Goal: Ask a question

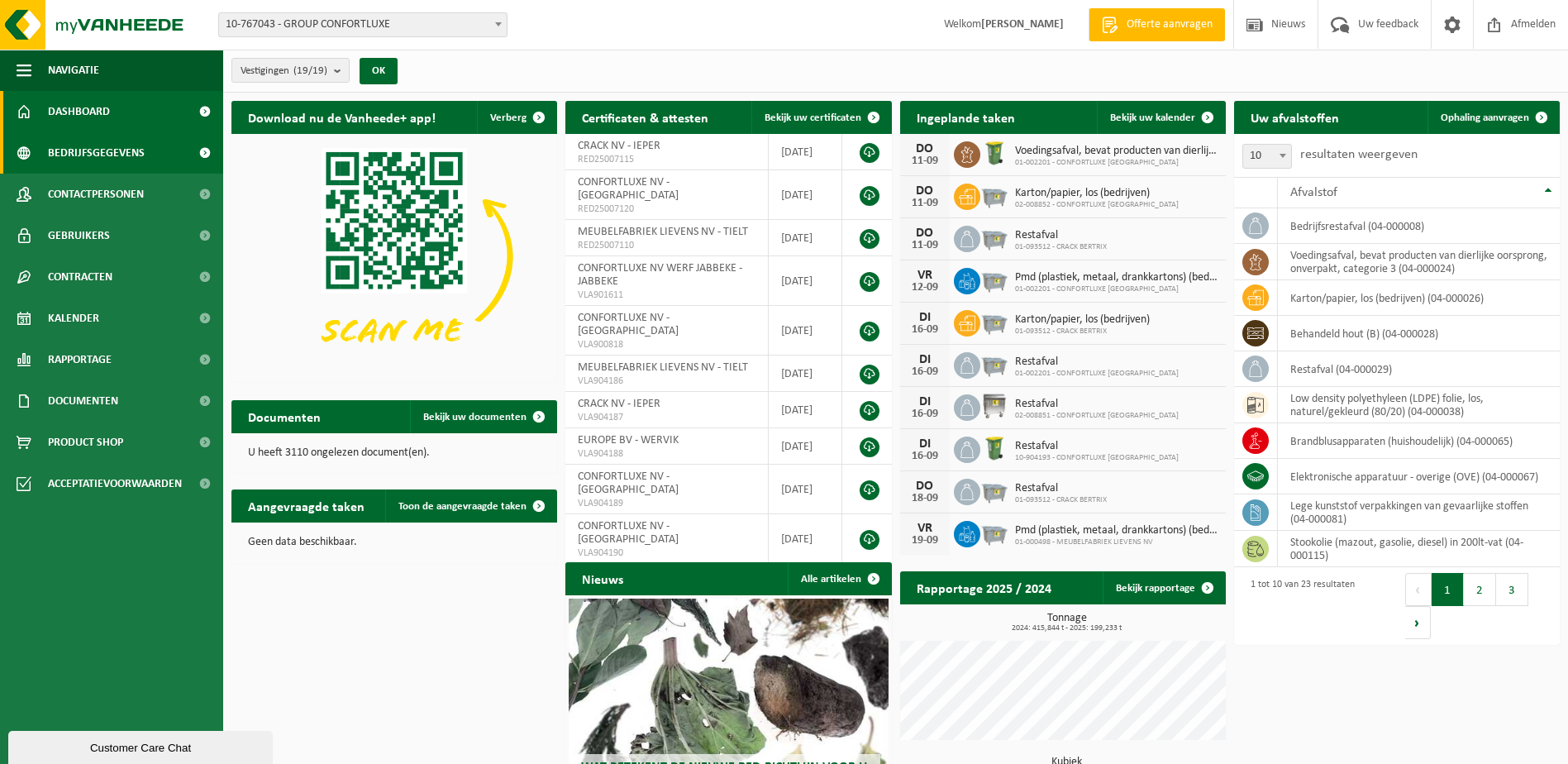
click at [143, 150] on link "Bedrijfsgegevens" at bounding box center [111, 153] width 223 height 41
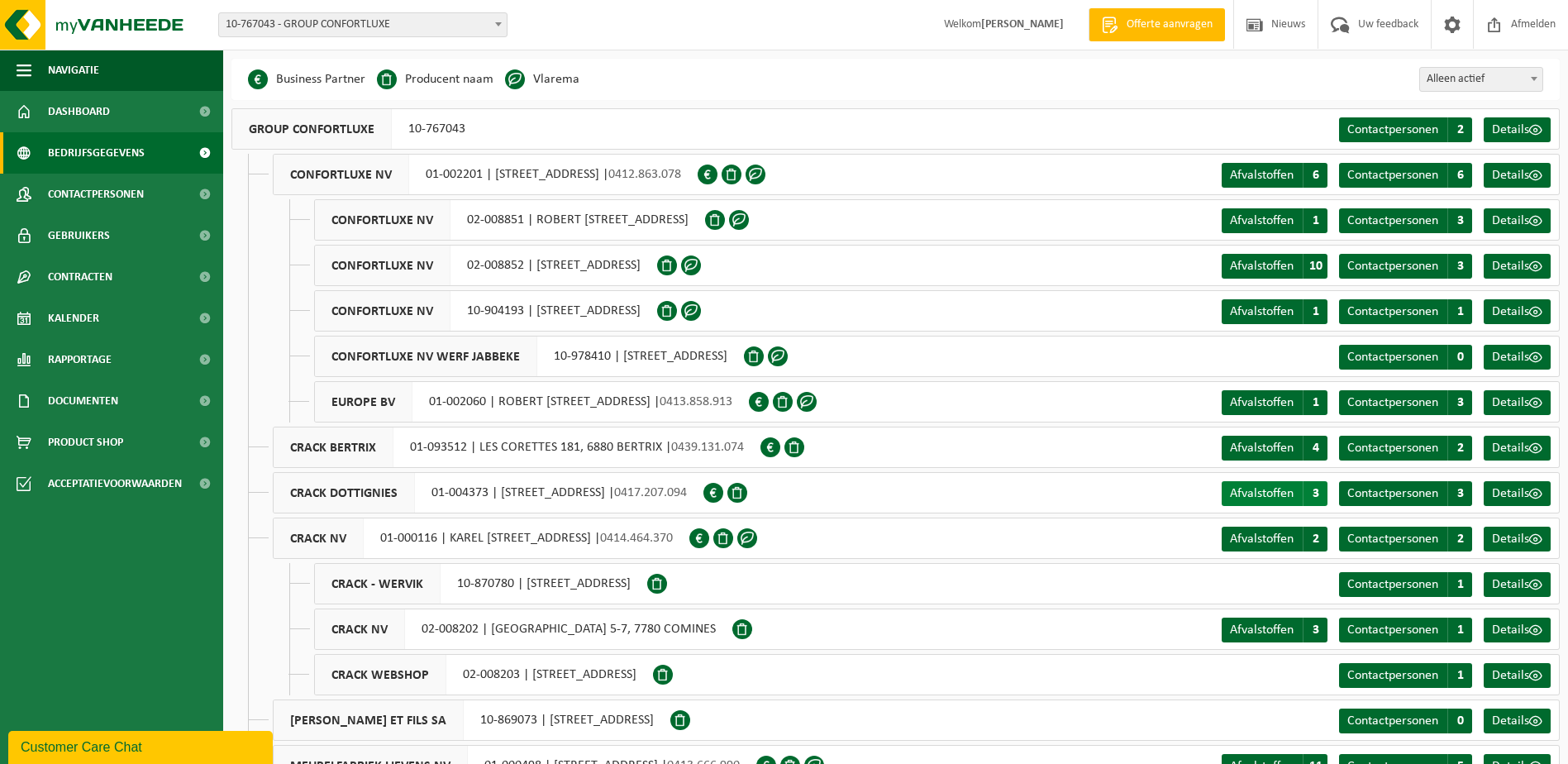
click at [1264, 488] on span "Afvalstoffen" at bounding box center [1261, 493] width 63 height 13
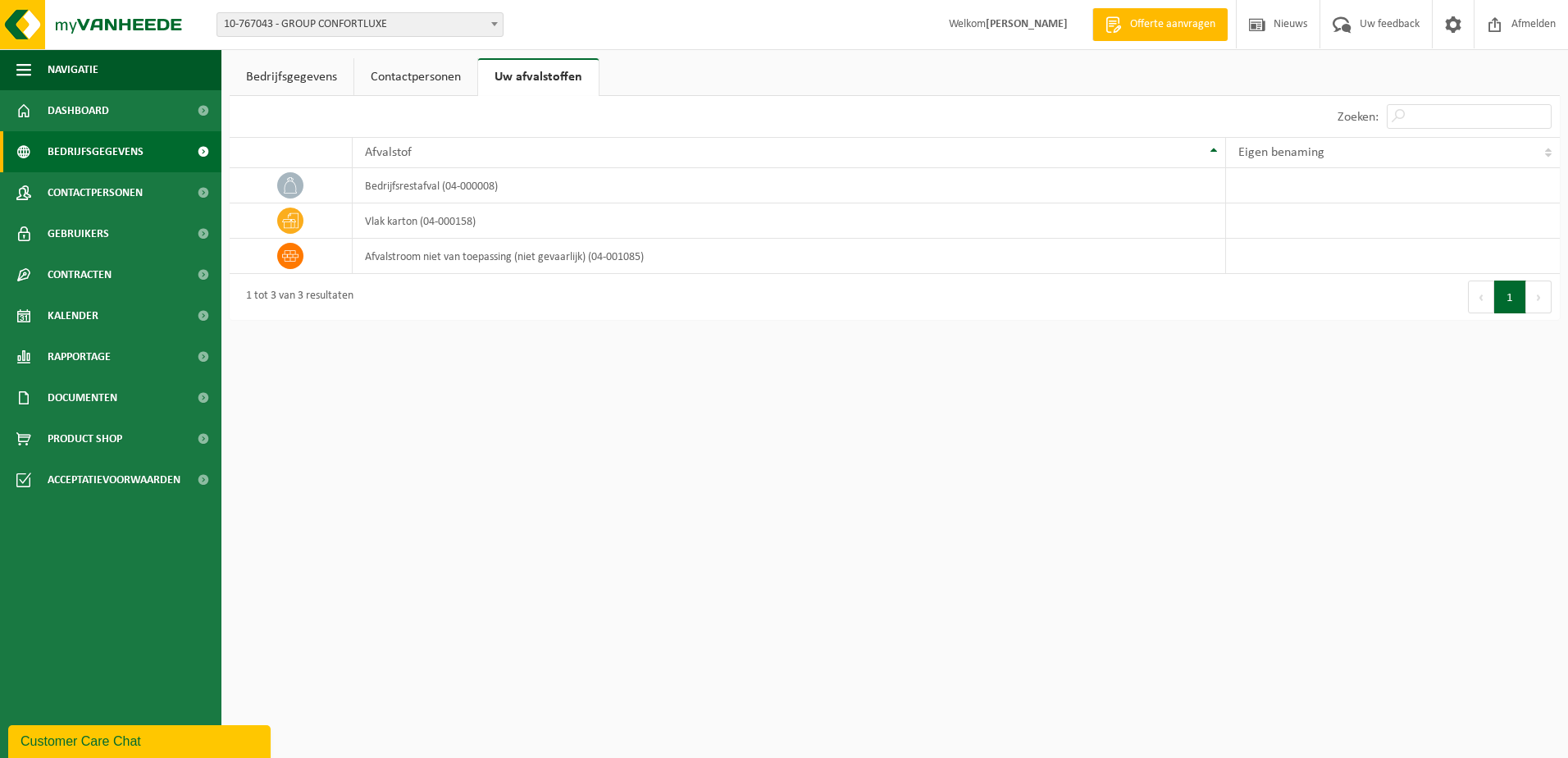
click at [97, 145] on span "Bedrijfsgegevens" at bounding box center [95, 152] width 96 height 41
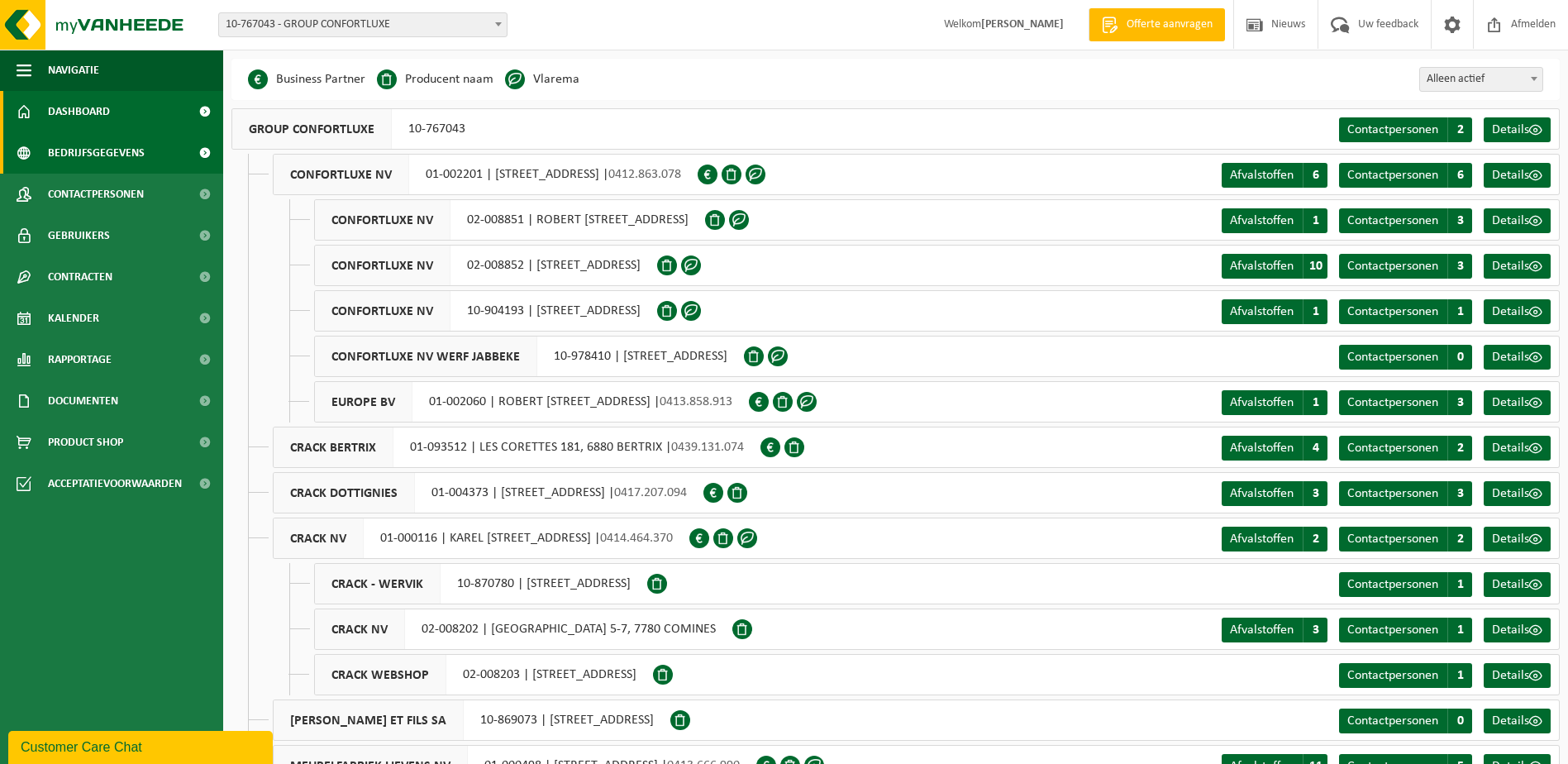
click at [104, 115] on span "Dashboard" at bounding box center [79, 111] width 62 height 41
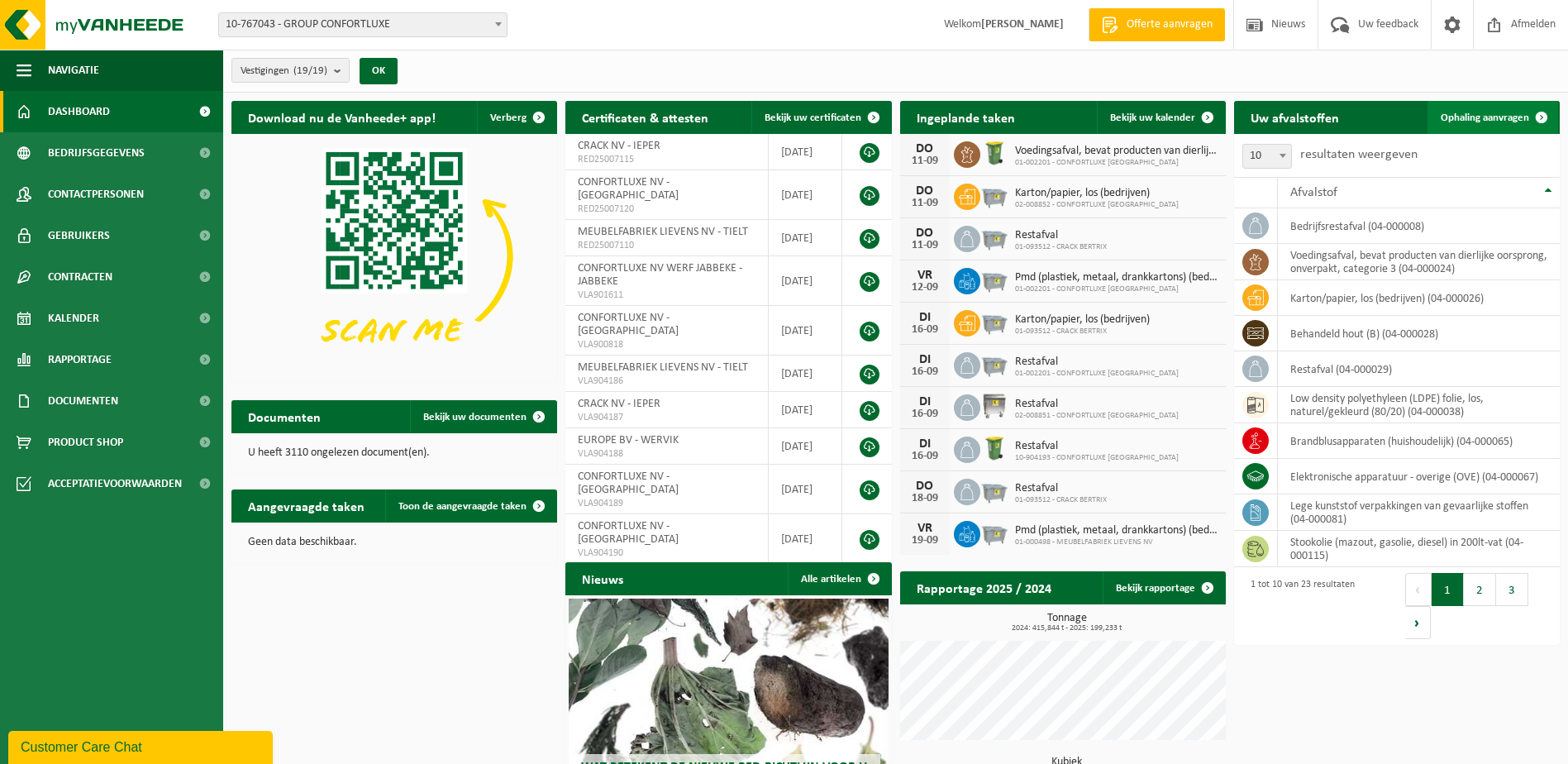
click at [1486, 118] on span "Ophaling aanvragen" at bounding box center [1484, 118] width 88 height 11
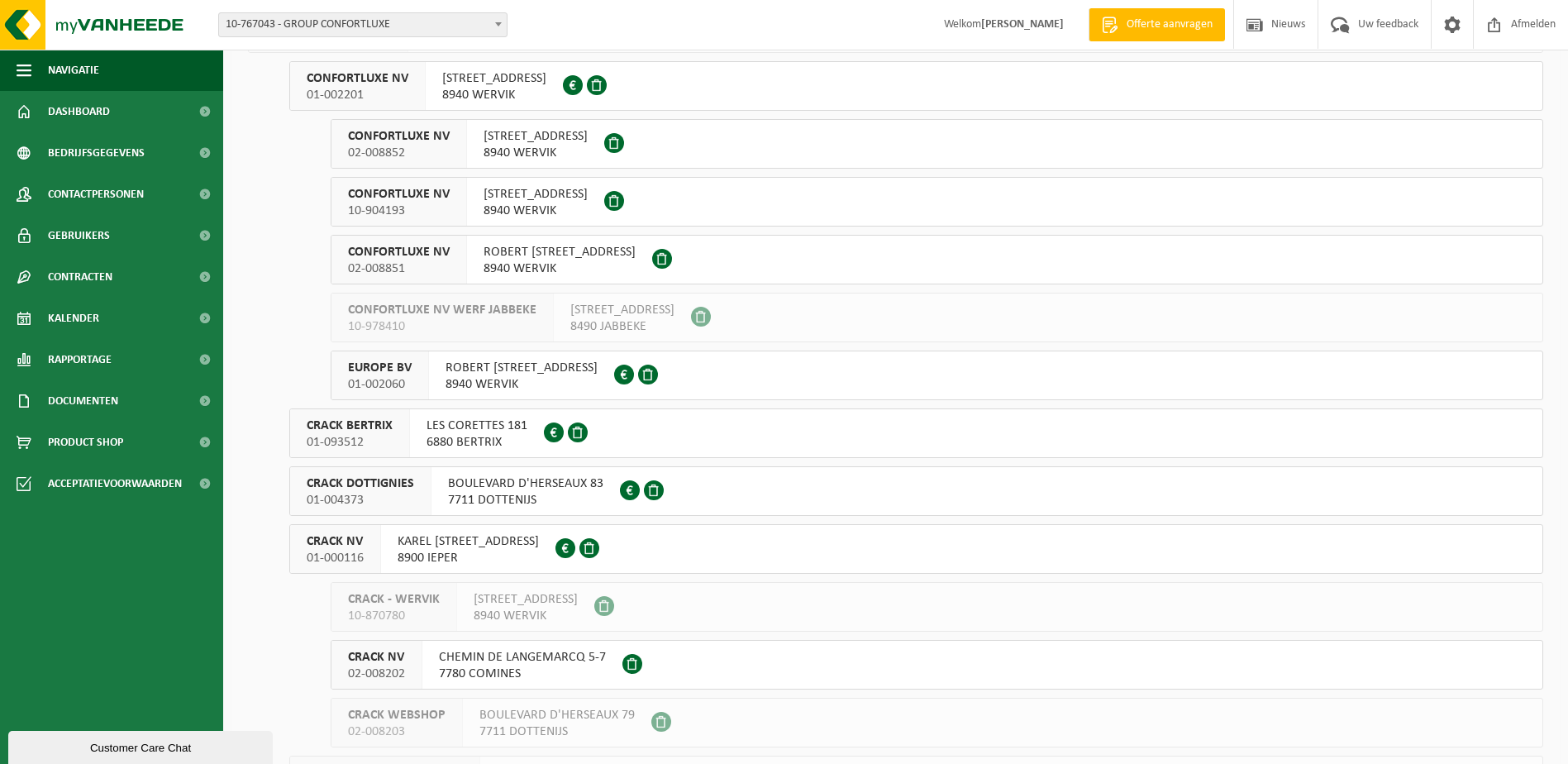
scroll to position [166, 0]
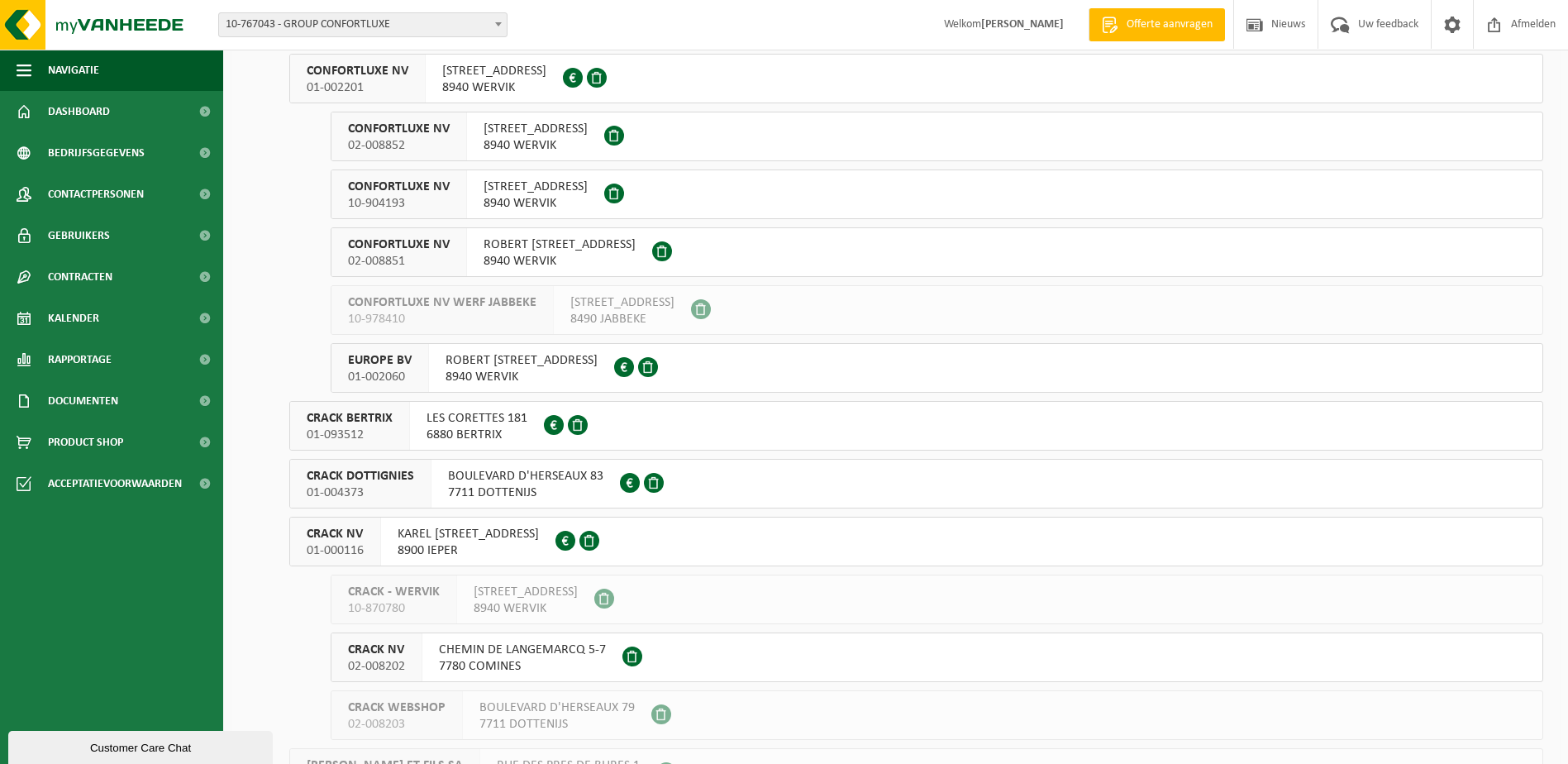
click at [597, 485] on span "7711 DOTTENIJS" at bounding box center [525, 492] width 156 height 17
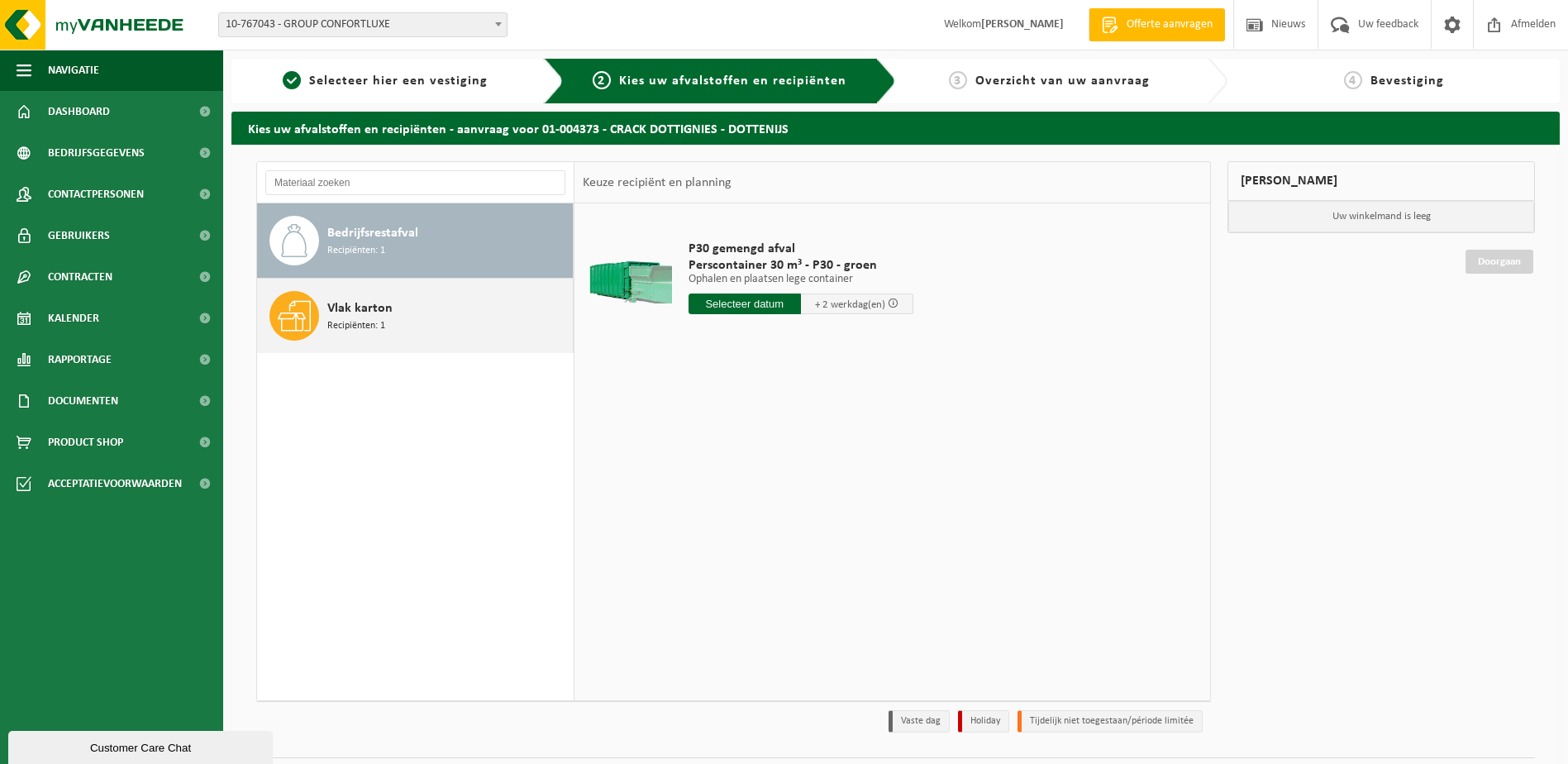
click at [342, 310] on span "Vlak karton" at bounding box center [360, 308] width 65 height 20
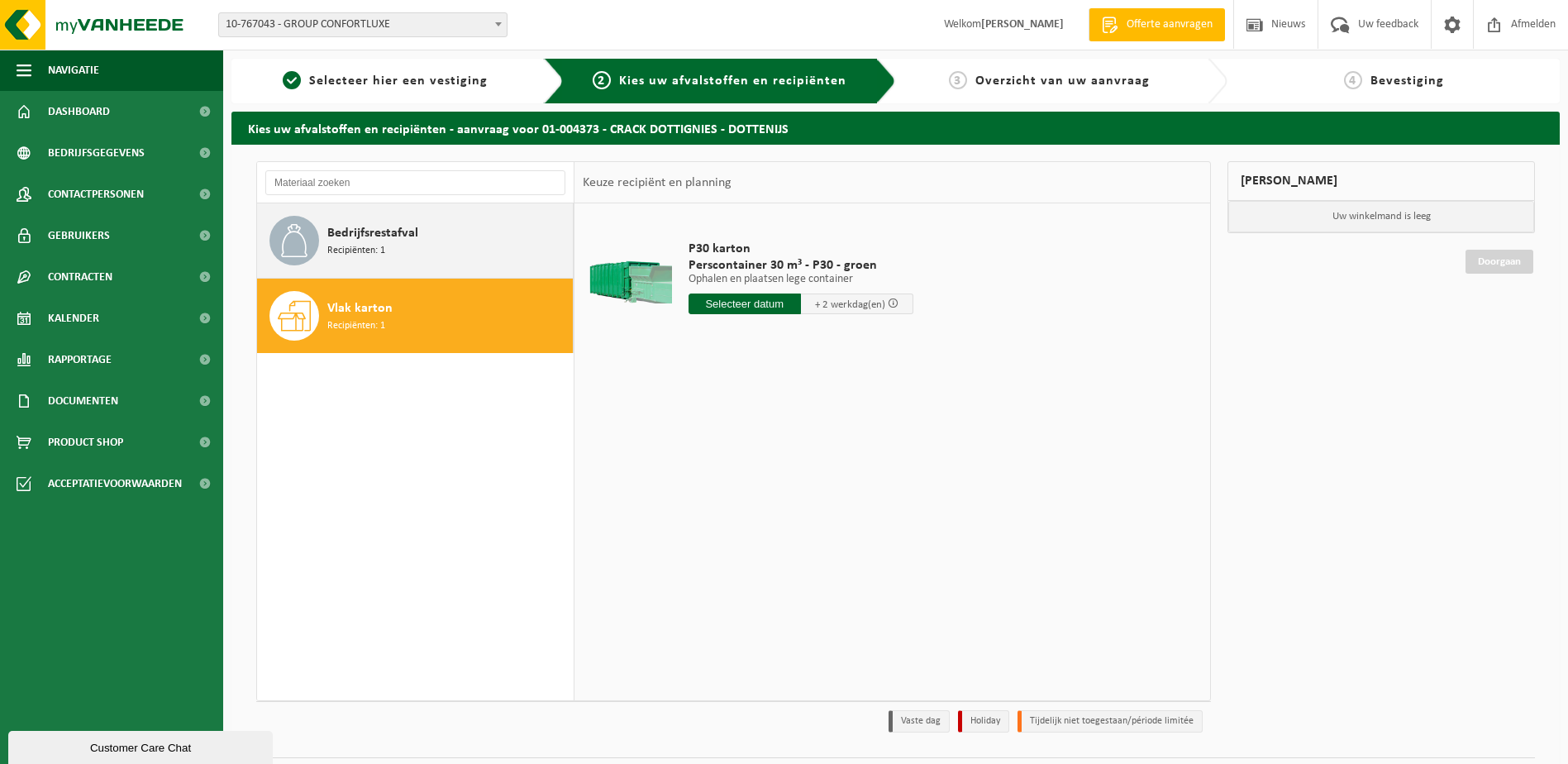
click at [357, 248] on span "Recipiënten: 1" at bounding box center [356, 251] width 58 height 16
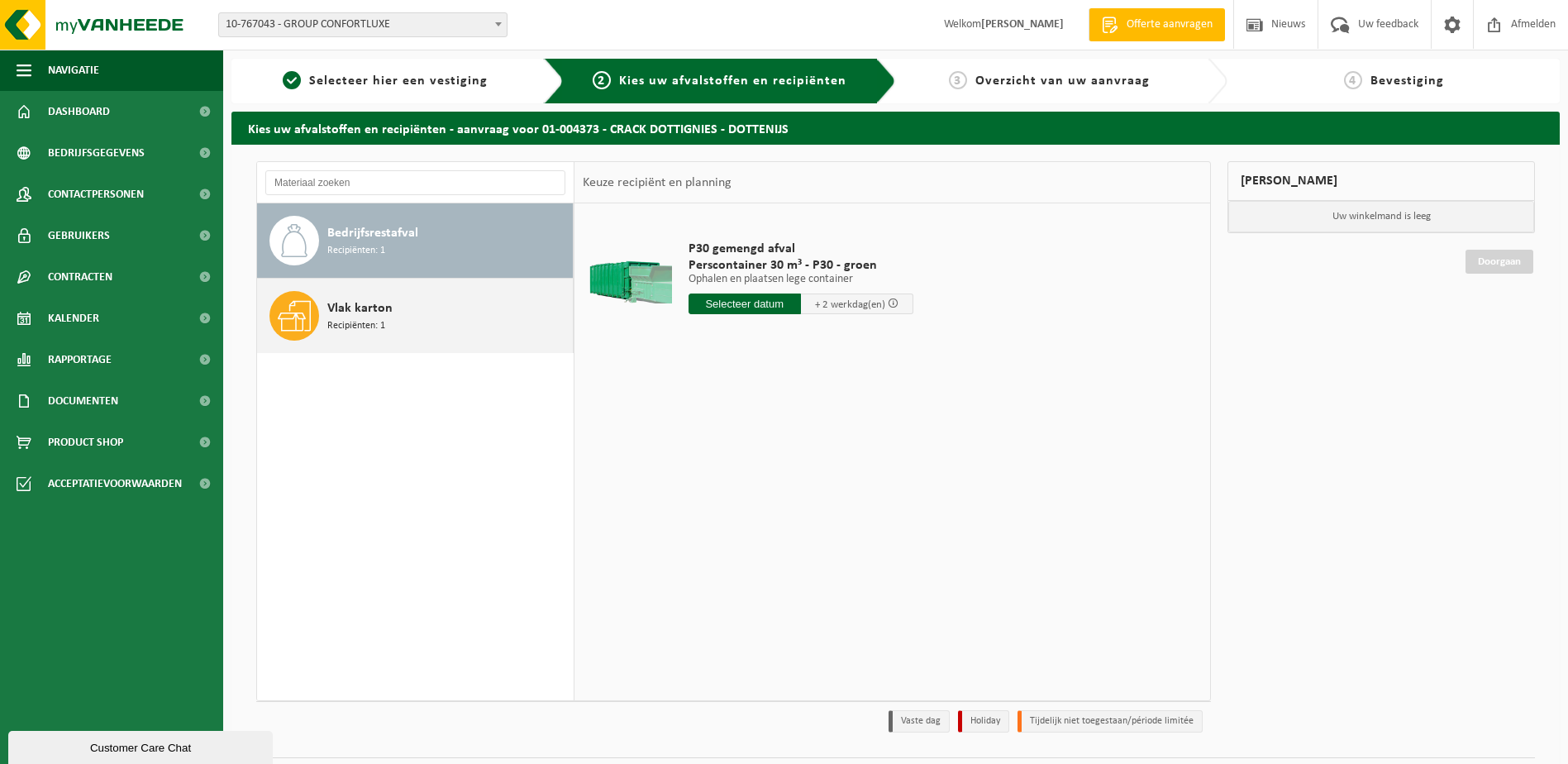
click at [371, 296] on div "Vlak karton Recipiënten: 1" at bounding box center [448, 316] width 241 height 50
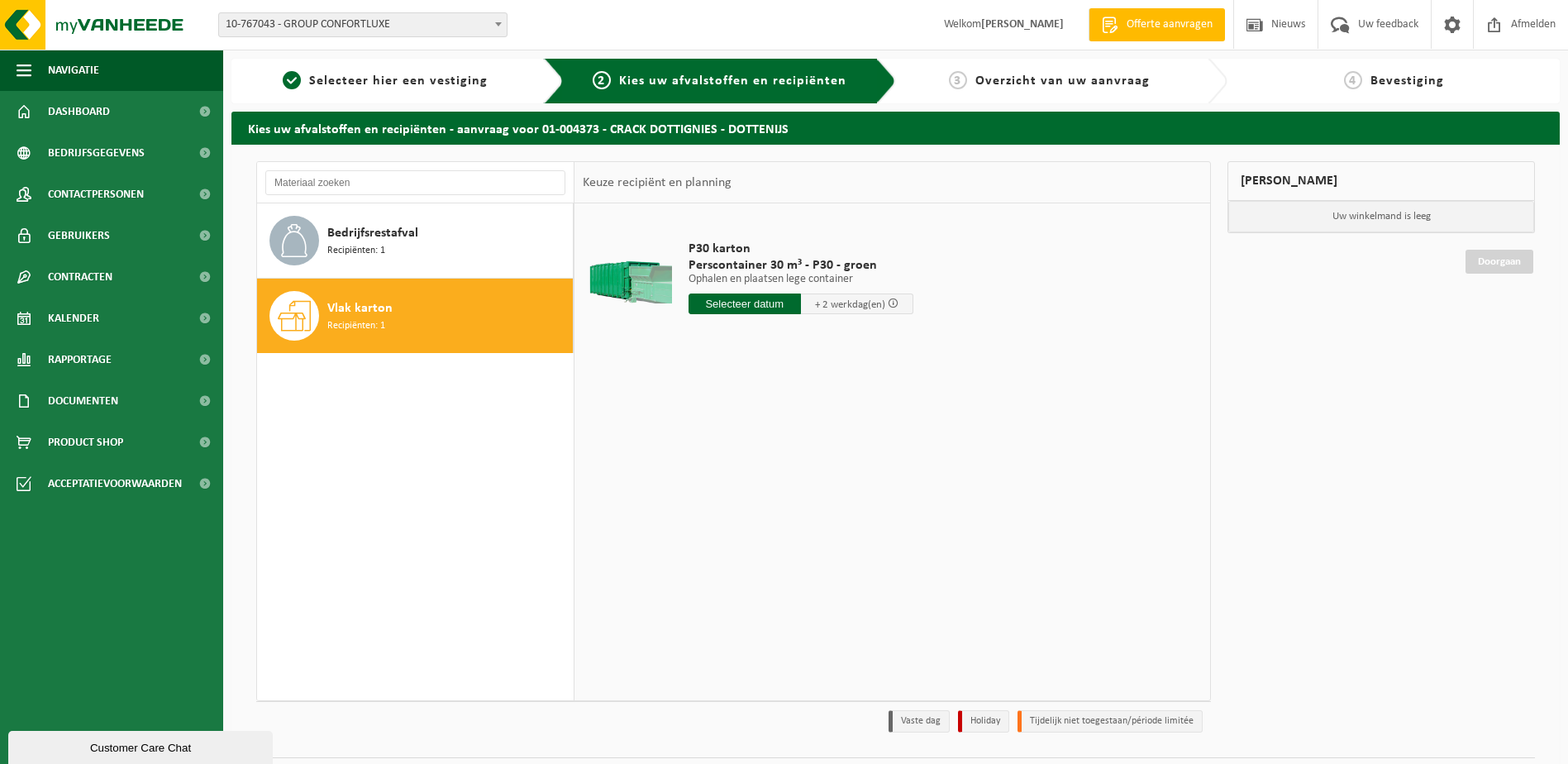
click at [121, 744] on div "Customer Care Chat" at bounding box center [140, 748] width 240 height 12
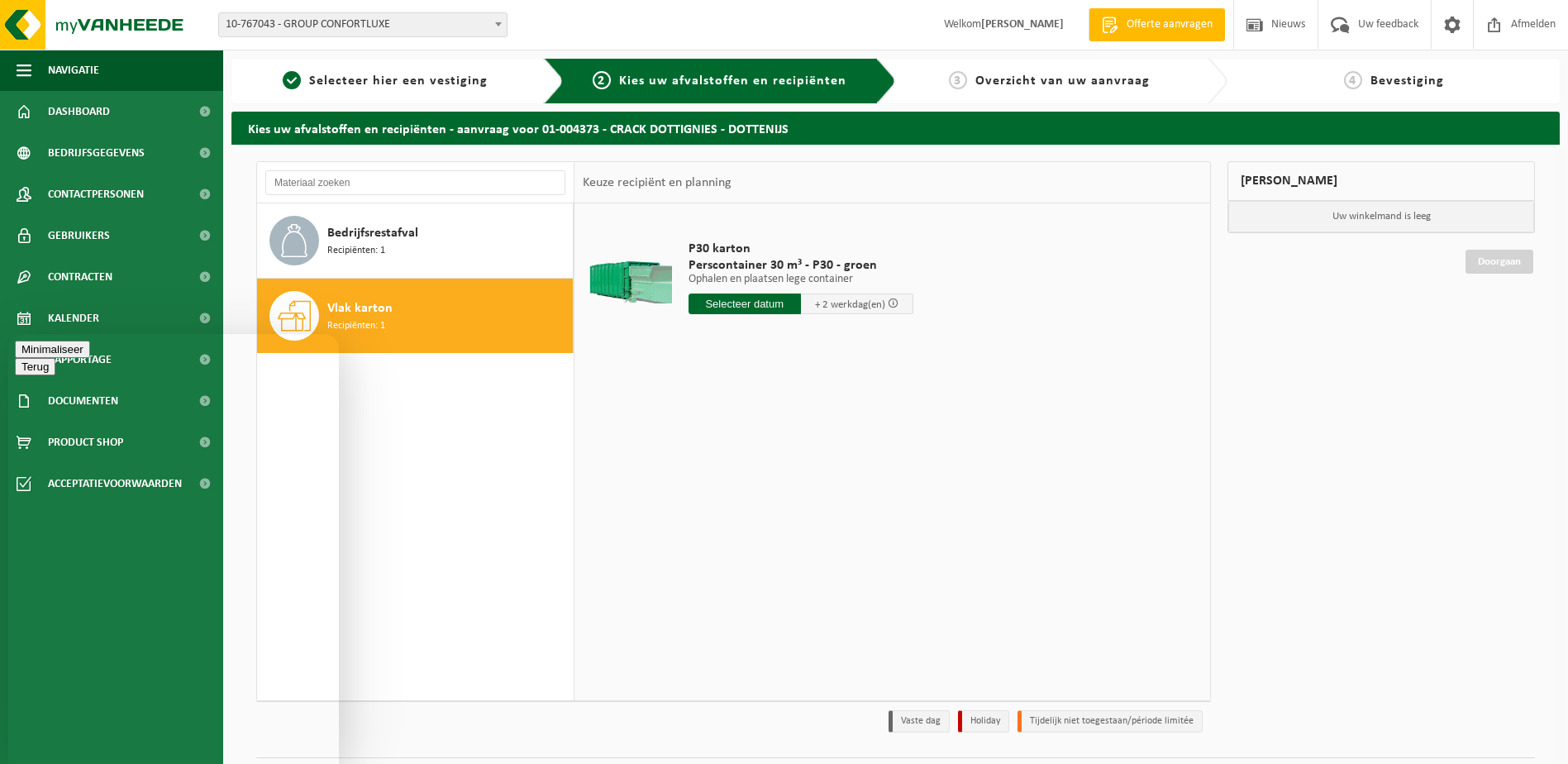
type textarea "Goeiemiddag, kunt u me helpen? We zitten met een defect aan de perscontainers i…"
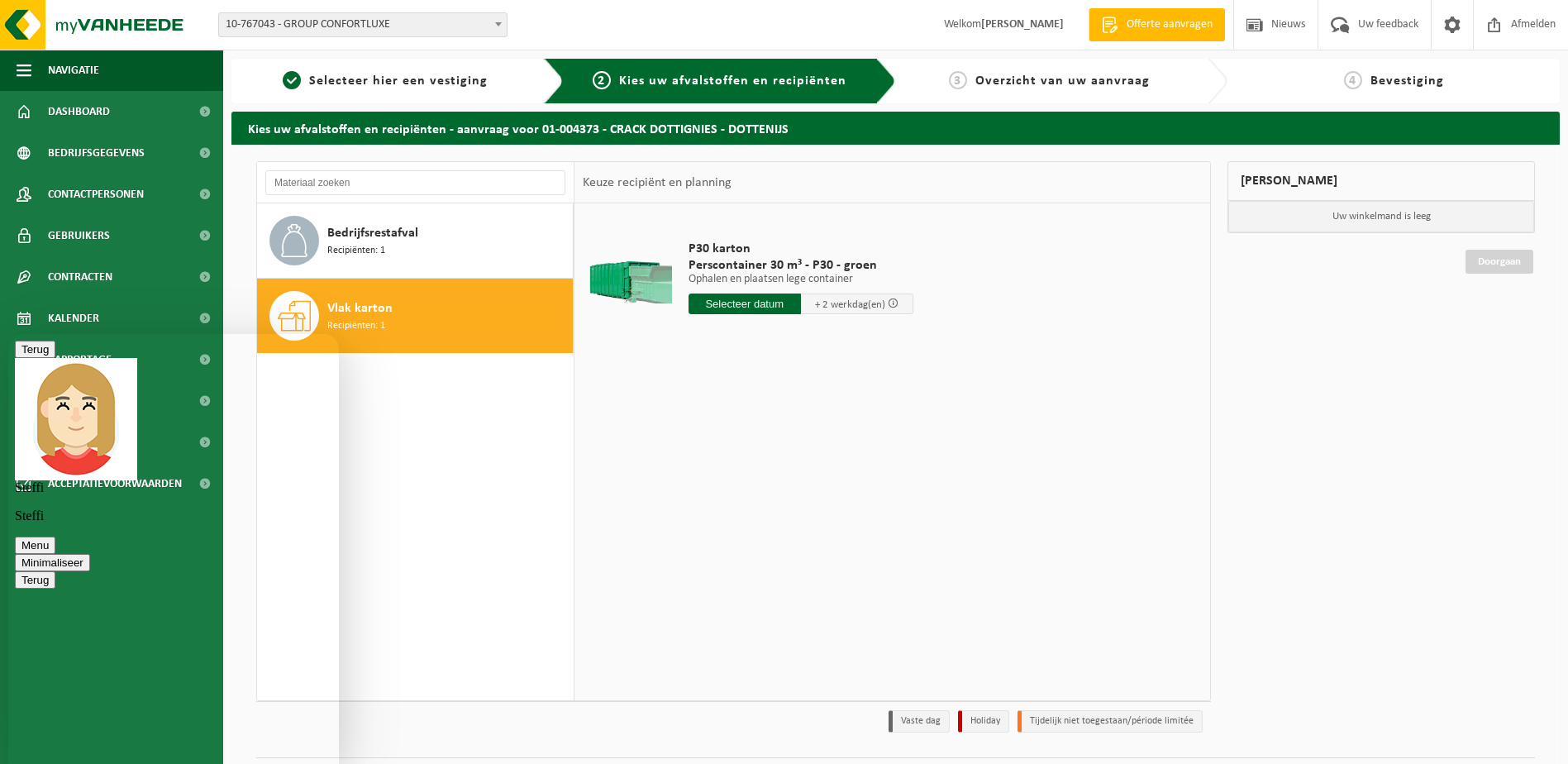
scroll to position [61, 0]
drag, startPoint x: 179, startPoint y: 572, endPoint x: 105, endPoint y: 548, distance: 77.8
copy span "mailbox.containers.and.maintenance@vanheede.com"
click at [401, 495] on div "Bedrijfsrestafval Recipiënten: 1 Vlak karton Recipiënten: 1" at bounding box center [416, 451] width 317 height 497
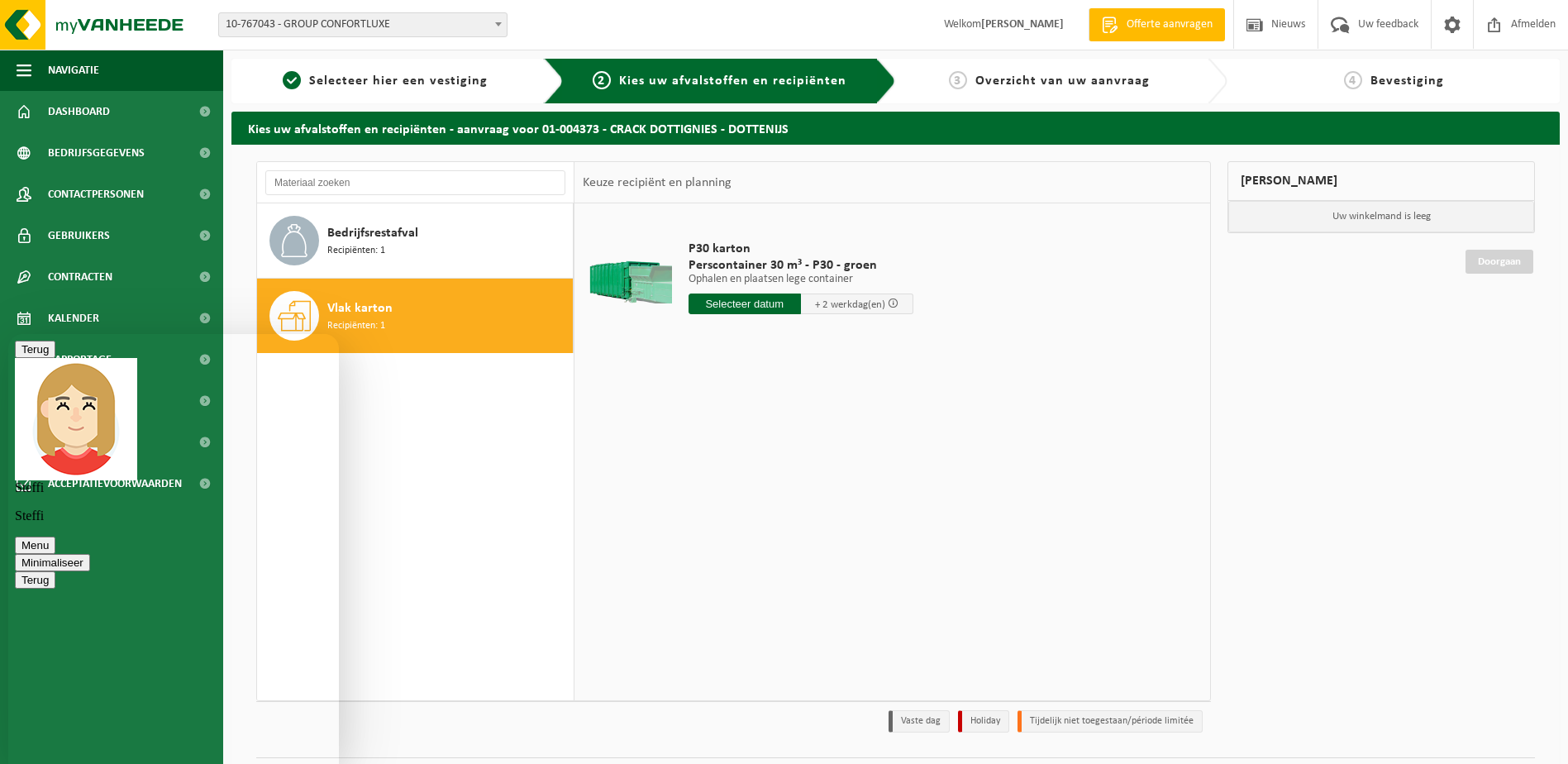
type textarea "ok, dank u wel"
